Goal: Navigation & Orientation: Understand site structure

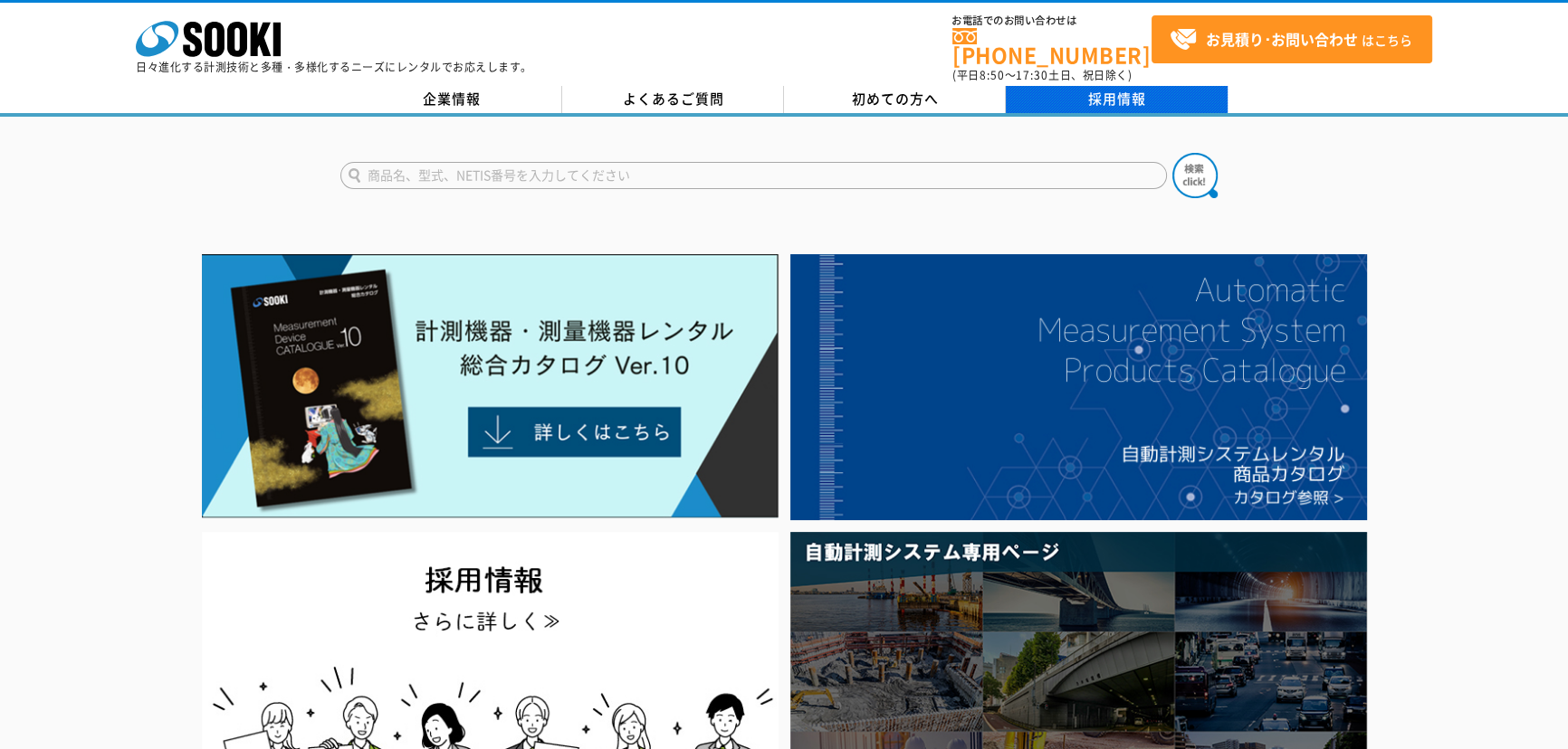
click at [1113, 87] on link "採用情報" at bounding box center [1116, 99] width 221 height 28
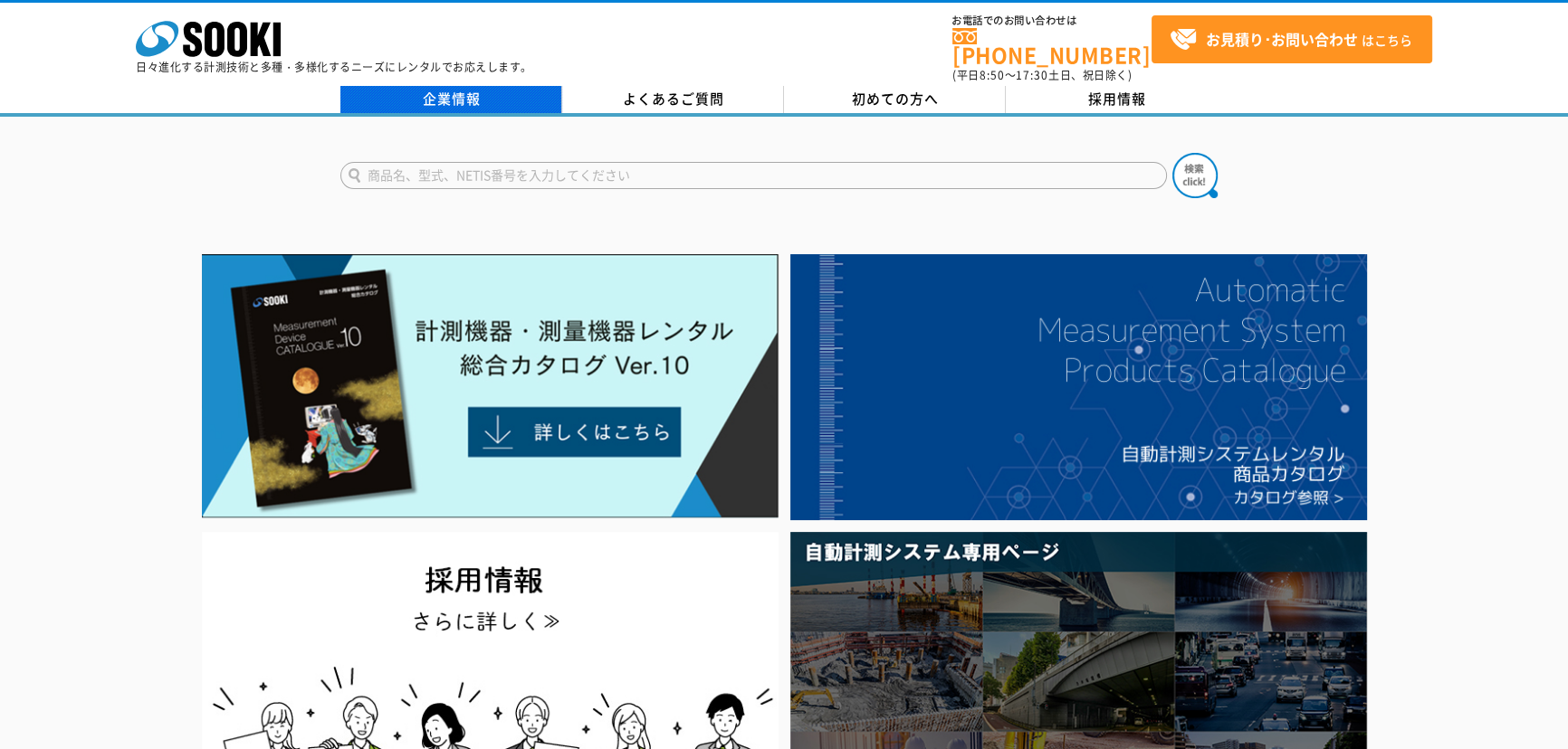
click at [435, 86] on link "企業情報" at bounding box center [451, 99] width 221 height 28
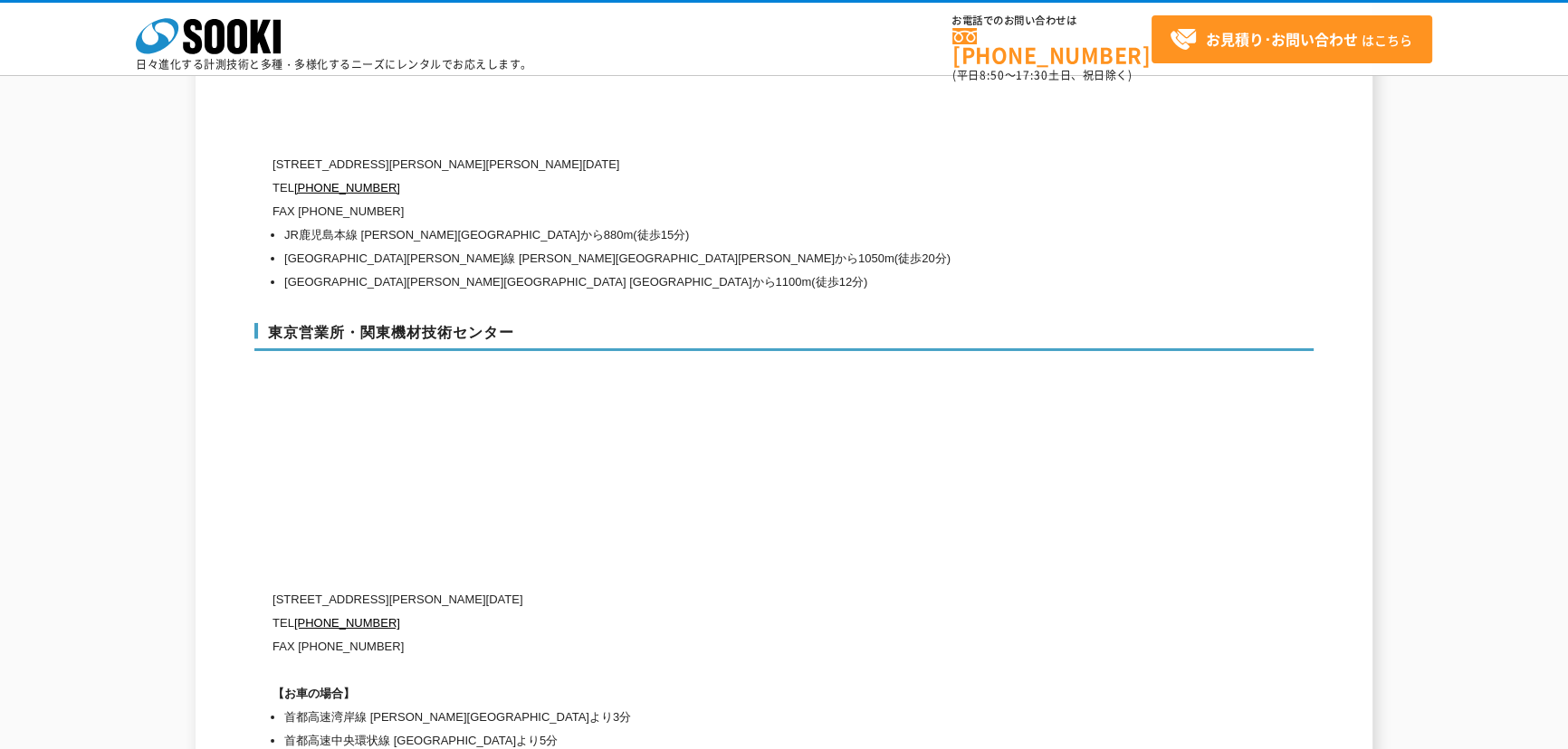
scroll to position [7462, 0]
